Goal: Task Accomplishment & Management: Use online tool/utility

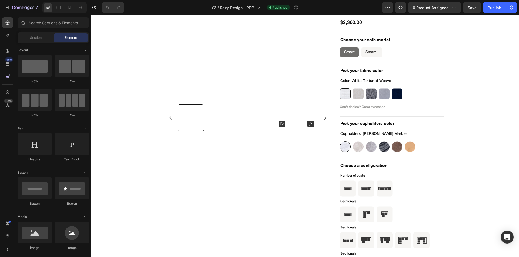
scroll to position [1702, 0]
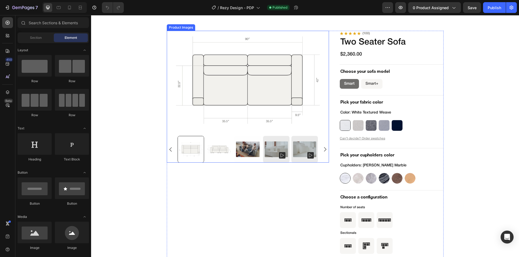
click at [168, 132] on div at bounding box center [248, 97] width 162 height 132
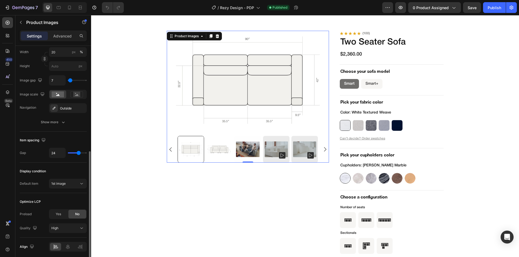
scroll to position [237, 0]
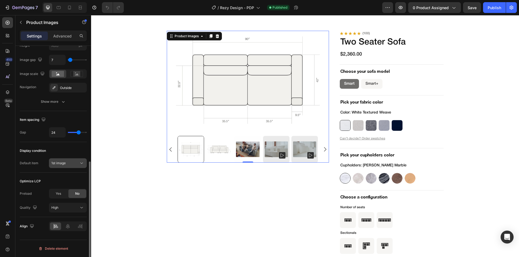
click at [67, 162] on div "1st image" at bounding box center [65, 163] width 28 height 5
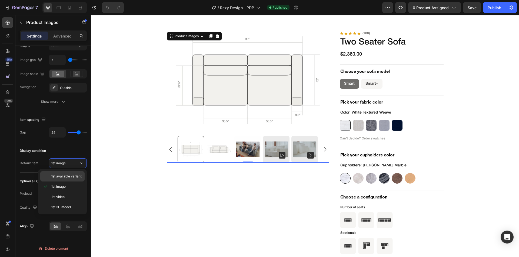
click at [73, 177] on span "1st available variant" at bounding box center [66, 176] width 30 height 5
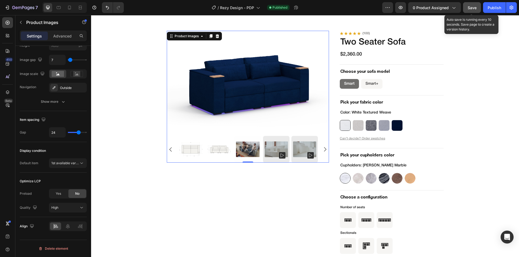
click at [471, 9] on span "Save" at bounding box center [471, 7] width 9 height 5
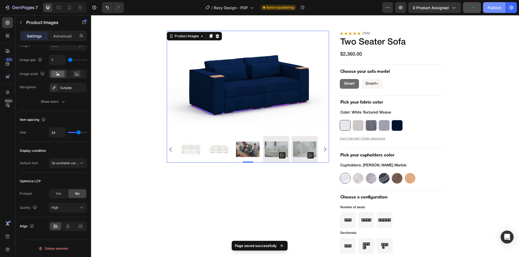
click at [495, 7] on div "Publish" at bounding box center [494, 8] width 14 height 6
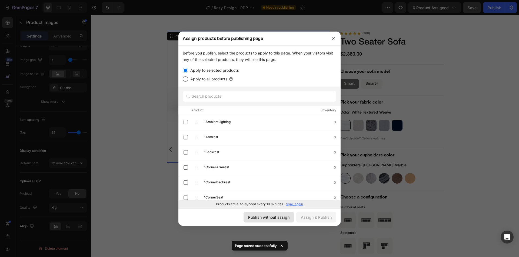
click at [278, 219] on div "Publish without assign" at bounding box center [268, 218] width 41 height 6
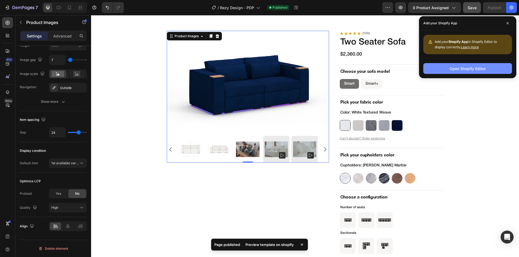
click at [476, 69] on div "Open Shopify Editor" at bounding box center [467, 69] width 36 height 6
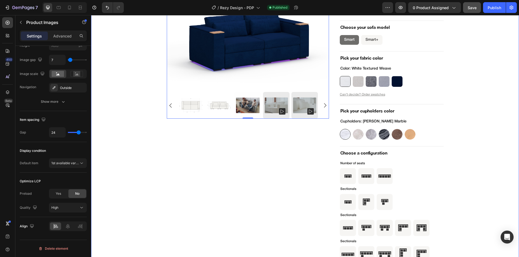
scroll to position [1837, 0]
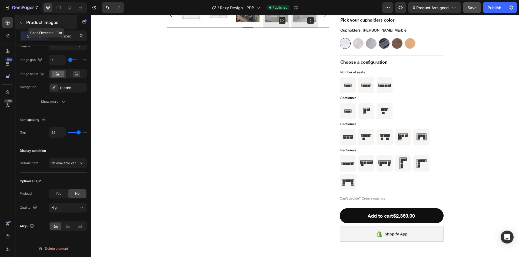
click at [21, 23] on icon "button" at bounding box center [21, 22] width 2 height 3
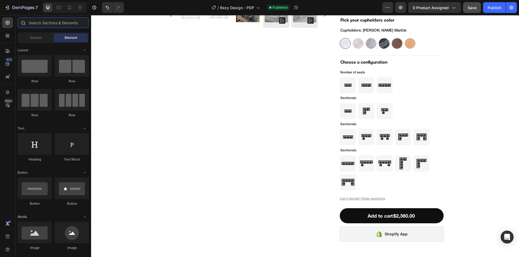
click at [52, 25] on input "text" at bounding box center [53, 22] width 71 height 11
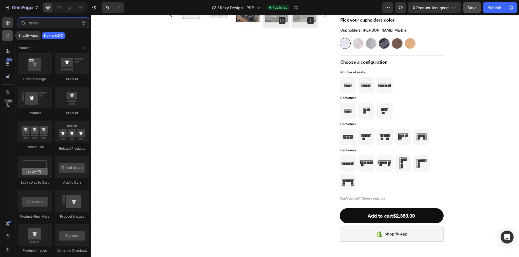
type input "sellea"
click at [7, 35] on icon at bounding box center [7, 35] width 2 height 2
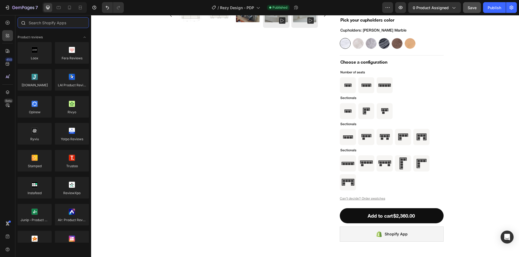
click at [36, 22] on input "text" at bounding box center [53, 22] width 71 height 11
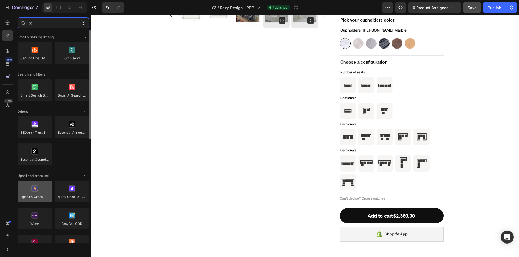
type input "se"
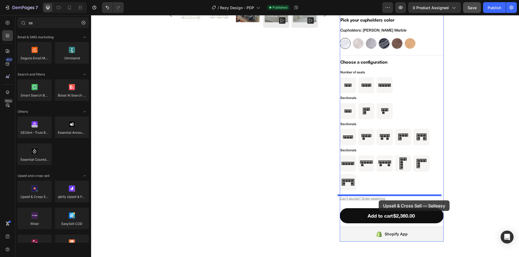
drag, startPoint x: 127, startPoint y: 209, endPoint x: 518, endPoint y: 187, distance: 391.3
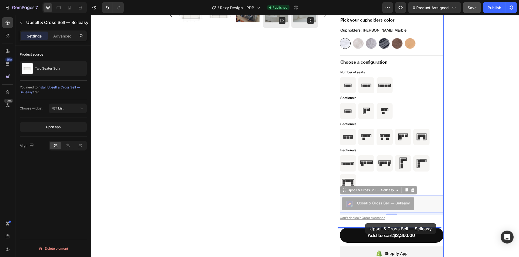
drag, startPoint x: 364, startPoint y: 204, endPoint x: 365, endPoint y: 224, distance: 19.7
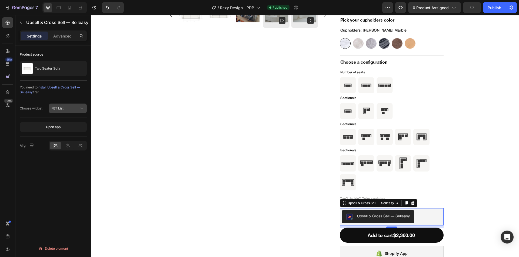
click at [78, 112] on button "FBT List" at bounding box center [68, 109] width 38 height 10
click at [77, 131] on p "Add-ons List" at bounding box center [66, 132] width 31 height 5
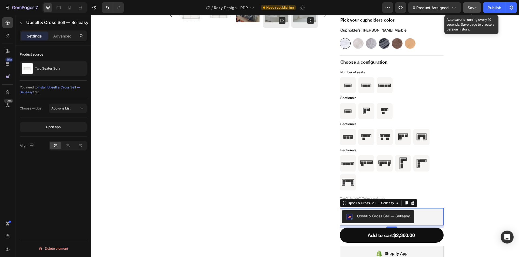
click at [475, 7] on span "Save" at bounding box center [471, 7] width 9 height 5
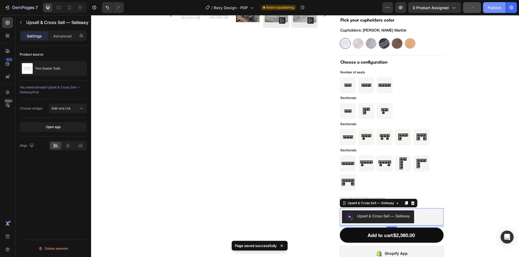
click at [494, 9] on div "Publish" at bounding box center [494, 8] width 14 height 6
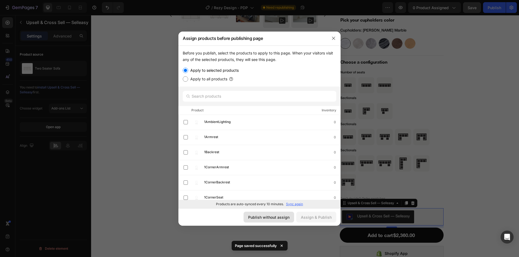
click at [284, 217] on div "Publish without assign" at bounding box center [268, 218] width 41 height 6
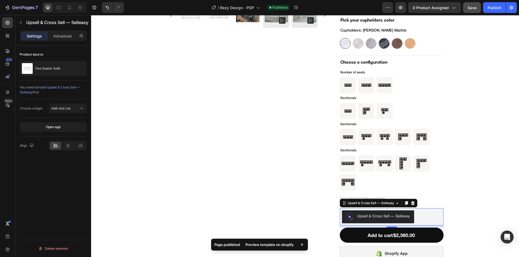
click at [284, 246] on div "Preview template on shopify" at bounding box center [269, 245] width 55 height 8
